Goal: Find contact information: Find contact information

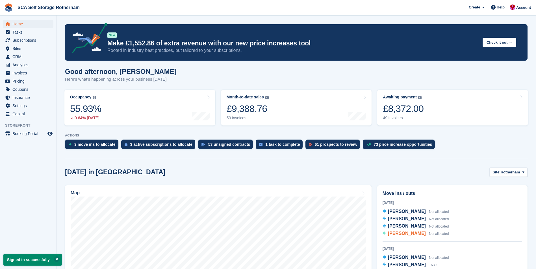
scroll to position [85, 0]
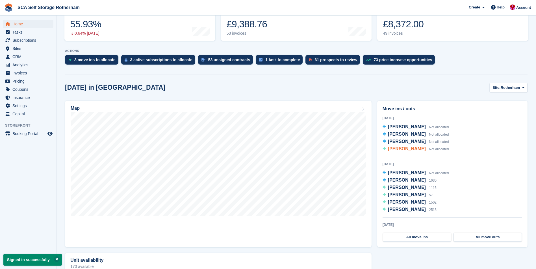
click at [404, 151] on span "[PERSON_NAME]" at bounding box center [407, 149] width 38 height 5
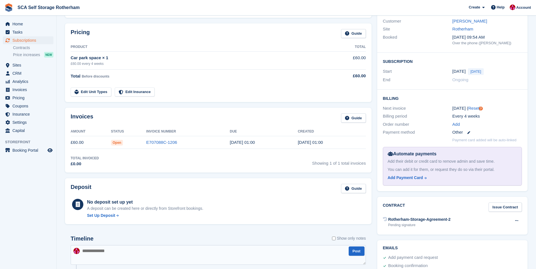
scroll to position [26, 0]
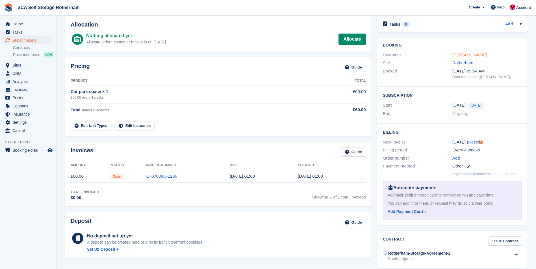
click at [466, 56] on link "[PERSON_NAME]" at bounding box center [469, 55] width 35 height 5
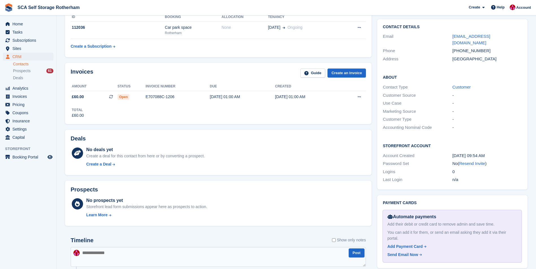
scroll to position [69, 0]
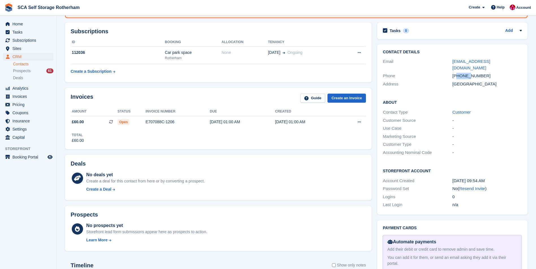
drag, startPoint x: 458, startPoint y: 68, endPoint x: 469, endPoint y: 68, distance: 10.7
click at [469, 73] on div "+447389038898" at bounding box center [486, 76] width 69 height 6
click at [468, 73] on div "+447389038898" at bounding box center [486, 76] width 69 height 6
drag, startPoint x: 460, startPoint y: 71, endPoint x: 482, endPoint y: 71, distance: 22.6
click at [482, 73] on div "+447389038898" at bounding box center [486, 76] width 69 height 6
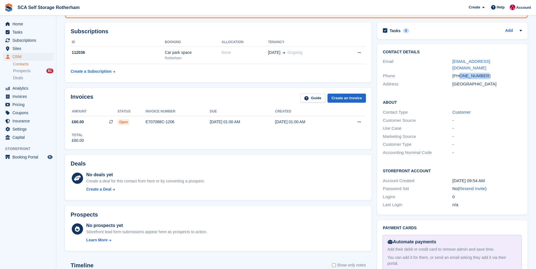
copy div "7389038898"
click at [512, 109] on div "Customer" at bounding box center [486, 112] width 69 height 6
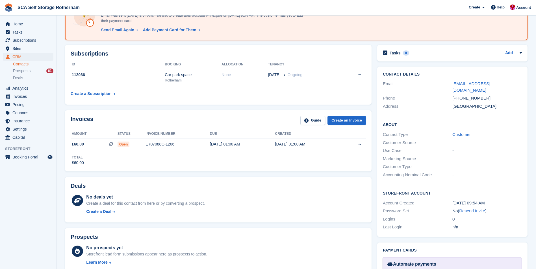
scroll to position [56, 0]
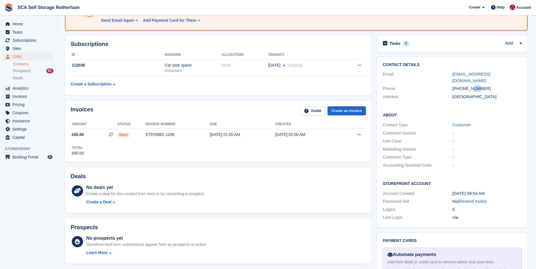
drag, startPoint x: 470, startPoint y: 84, endPoint x: 476, endPoint y: 86, distance: 6.1
click at [476, 86] on div "+447389038898" at bounding box center [486, 89] width 69 height 6
click at [474, 86] on div "Phone +447389038898" at bounding box center [452, 89] width 139 height 8
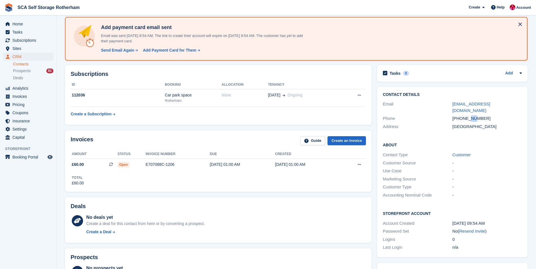
scroll to position [0, 0]
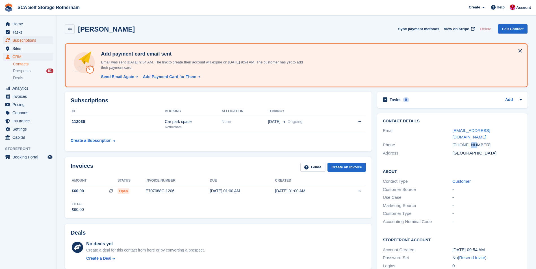
click at [30, 43] on span "Subscriptions" at bounding box center [29, 40] width 34 height 8
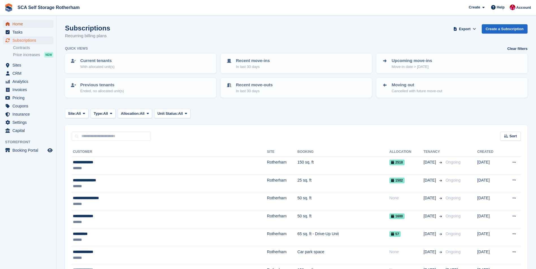
click at [40, 21] on span "Home" at bounding box center [29, 24] width 34 height 8
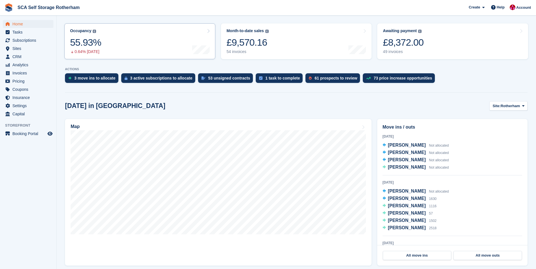
scroll to position [85, 0]
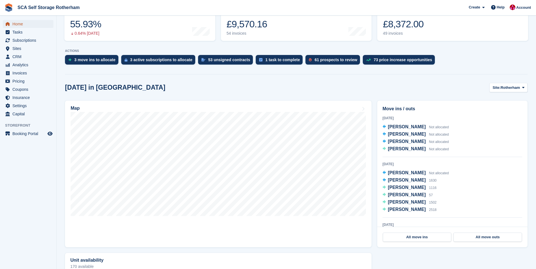
click at [29, 27] on span "Home" at bounding box center [29, 24] width 34 height 8
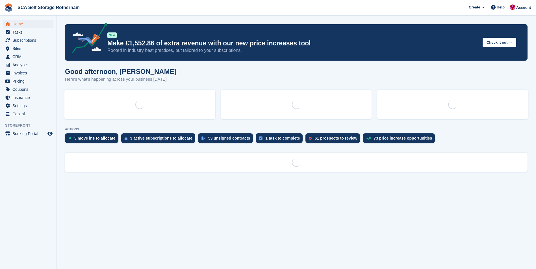
scroll to position [0, 0]
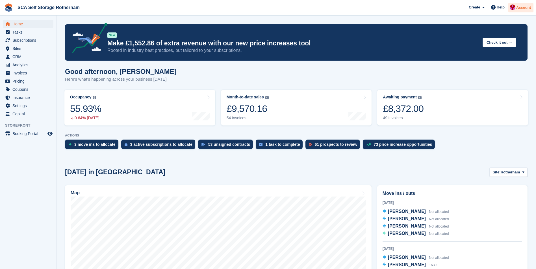
click at [520, 5] on span "Account" at bounding box center [523, 8] width 15 height 6
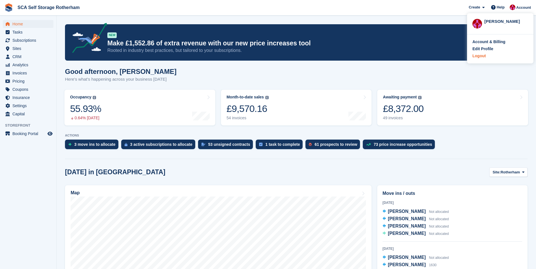
click at [484, 54] on div "Logout" at bounding box center [478, 56] width 13 height 6
